Goal: Find specific page/section: Find specific page/section

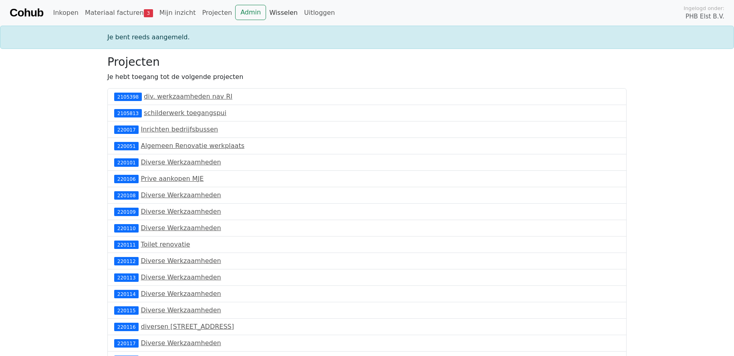
click at [266, 10] on link "Wisselen" at bounding box center [283, 13] width 35 height 16
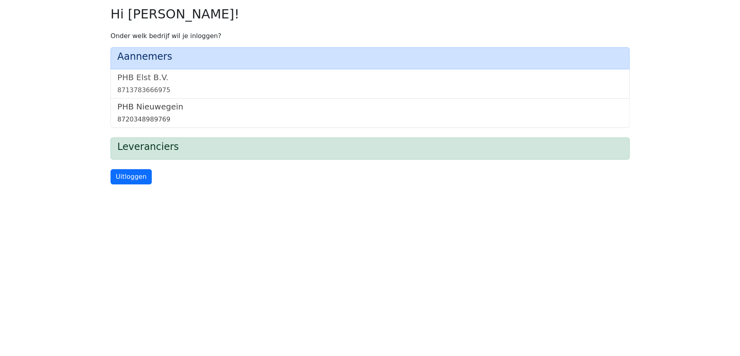
click at [149, 116] on div "8720348989769" at bounding box center [369, 120] width 505 height 10
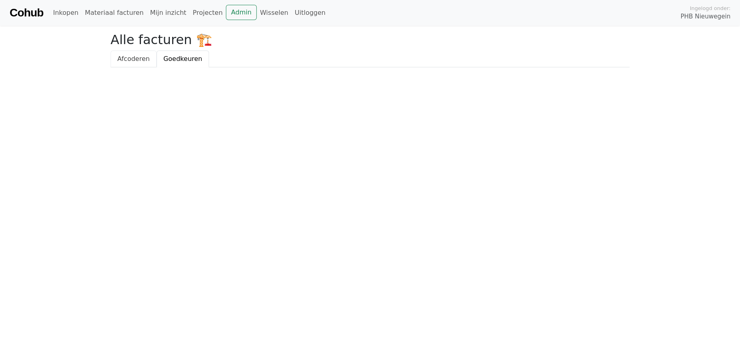
click at [138, 60] on span "Afcoderen" at bounding box center [133, 59] width 32 height 8
click at [178, 60] on span "Goedkeuren" at bounding box center [182, 59] width 39 height 8
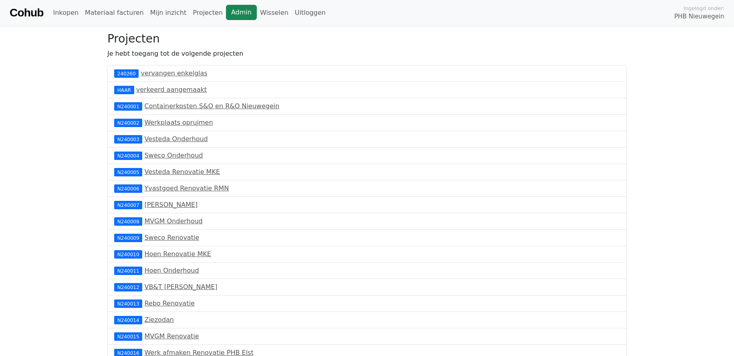
click at [226, 12] on link "Admin" at bounding box center [241, 12] width 31 height 15
click at [228, 14] on link "Admin" at bounding box center [241, 12] width 31 height 15
